Goal: Register for event/course

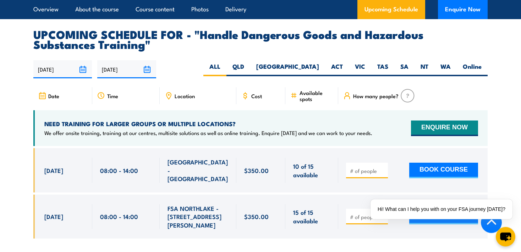
scroll to position [1086, 0]
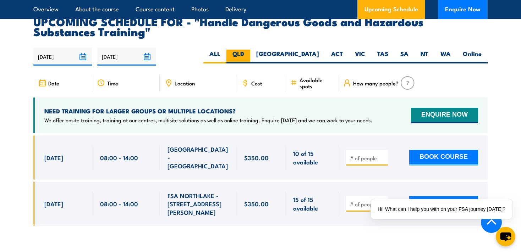
click at [250, 56] on label "QLD" at bounding box center [238, 57] width 24 height 14
click at [249, 54] on input "QLD" at bounding box center [246, 52] width 5 height 5
radio input "true"
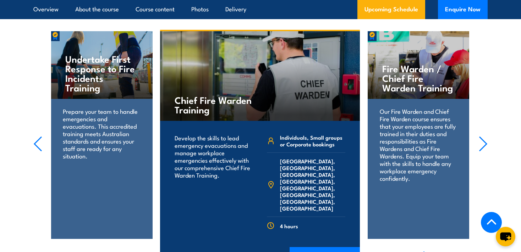
scroll to position [1422, 0]
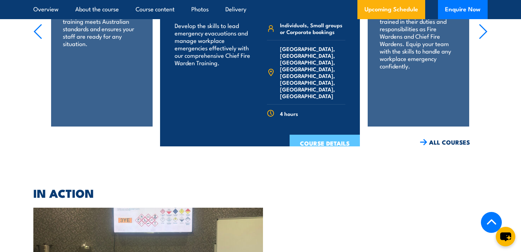
click at [310, 140] on link "COURSE DETAILS" at bounding box center [324, 144] width 70 height 18
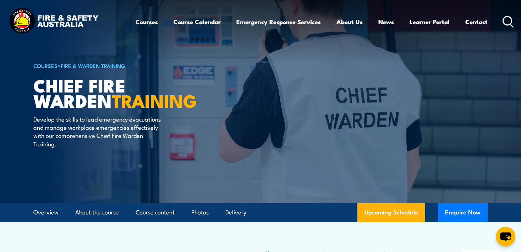
click at [70, 64] on link "Fire & Warden Training" at bounding box center [93, 66] width 65 height 8
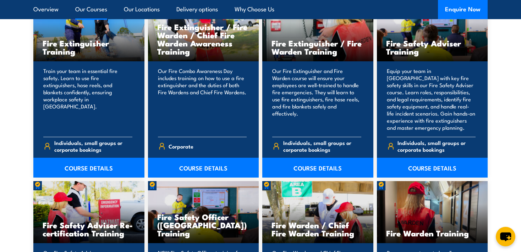
scroll to position [674, 0]
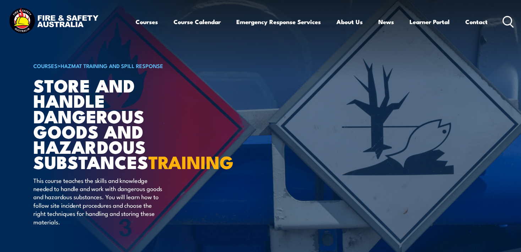
scroll to position [1422, 0]
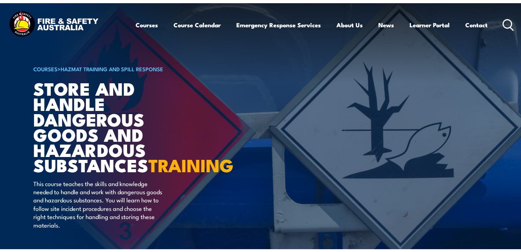
scroll to position [1086, 0]
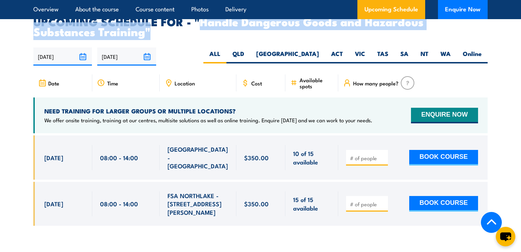
drag, startPoint x: 203, startPoint y: 27, endPoint x: 419, endPoint y: 45, distance: 217.0
click at [419, 45] on article "UPCOMING SCHEDULE FOR - "Handle Dangerous Goods and Hazardous Substances Traini…" at bounding box center [260, 126] width 454 height 220
copy h2 "Handle Dangerous Goods and Hazardous Substances Training""
